Goal: Information Seeking & Learning: Learn about a topic

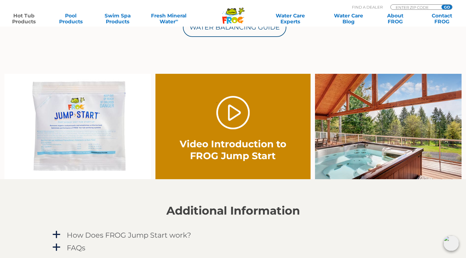
scroll to position [355, 0]
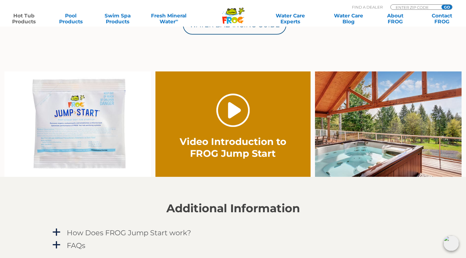
click at [231, 109] on link "." at bounding box center [232, 110] width 33 height 33
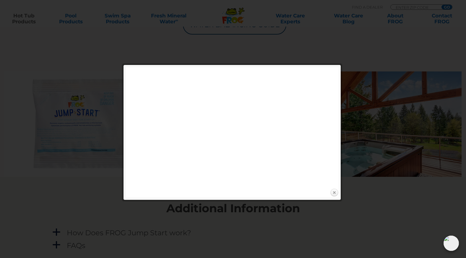
click at [335, 191] on link "Close" at bounding box center [334, 193] width 9 height 9
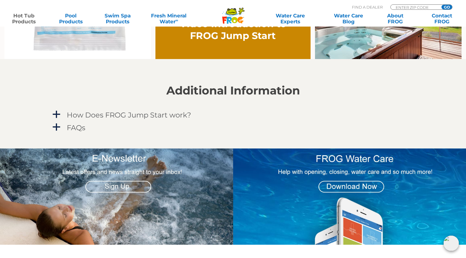
scroll to position [473, 0]
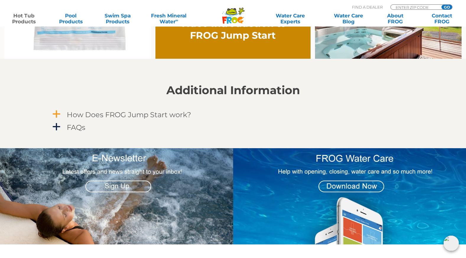
click at [59, 114] on span "a" at bounding box center [56, 114] width 9 height 9
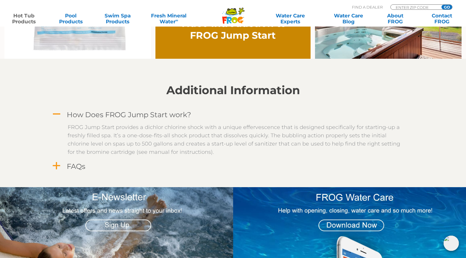
click at [58, 165] on span "a" at bounding box center [56, 166] width 9 height 9
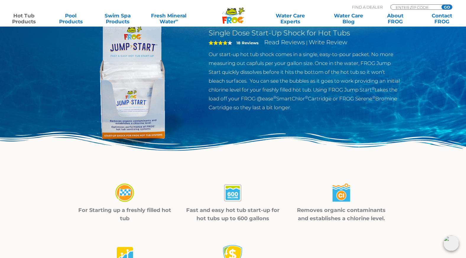
scroll to position [0, 0]
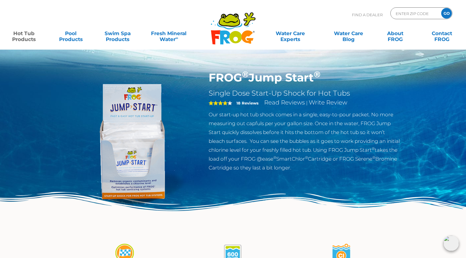
click at [243, 103] on strong "18 Reviews" at bounding box center [248, 103] width 22 height 5
click at [222, 102] on span "4" at bounding box center [218, 103] width 19 height 5
click at [243, 101] on strong "18 Reviews" at bounding box center [248, 103] width 22 height 5
click at [271, 103] on link "Read Reviews" at bounding box center [284, 102] width 41 height 7
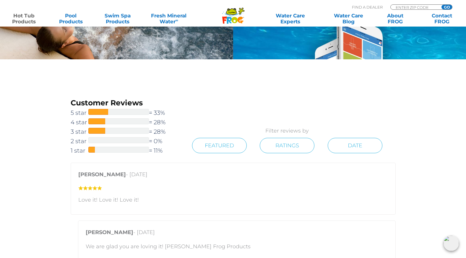
scroll to position [817, 0]
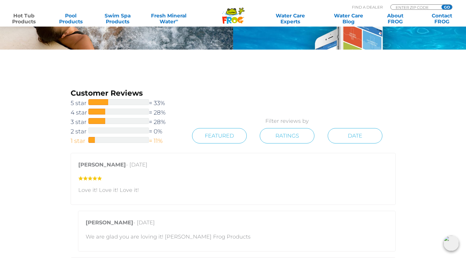
click at [106, 138] on div at bounding box center [118, 140] width 61 height 6
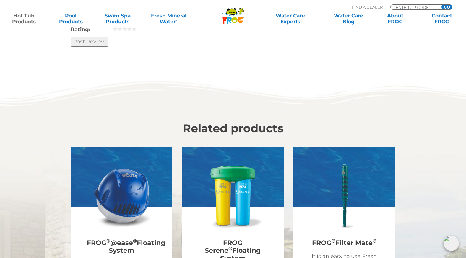
scroll to position [1319, 0]
